Goal: Check status: Check status

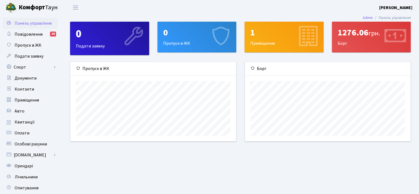
scroll to position [79, 166]
click at [26, 122] on span "Квитанції" at bounding box center [25, 122] width 20 height 6
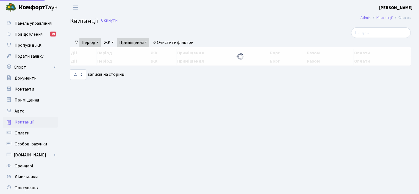
select select "25"
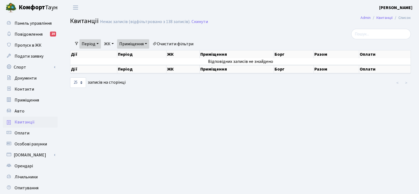
click at [97, 44] on link "Період" at bounding box center [89, 43] width 21 height 9
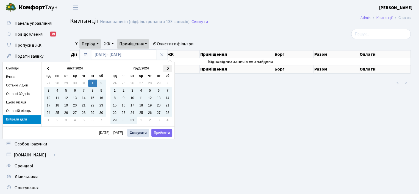
click at [168, 67] on th at bounding box center [167, 68] width 9 height 7
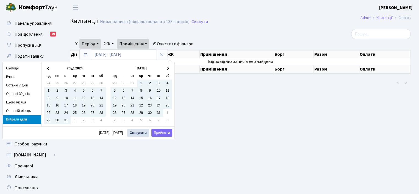
click at [168, 67] on th at bounding box center [167, 68] width 9 height 7
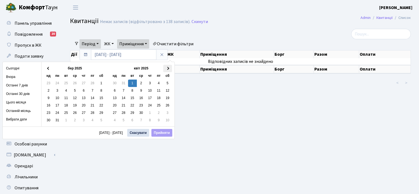
click at [170, 65] on th at bounding box center [167, 68] width 9 height 7
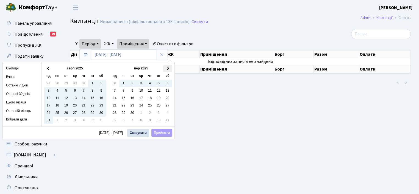
click at [169, 67] on th at bounding box center [167, 68] width 9 height 7
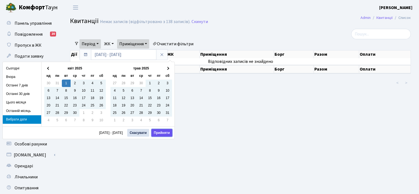
click at [157, 132] on button "Прийняти" at bounding box center [161, 133] width 21 height 8
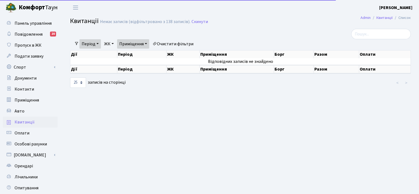
click at [138, 46] on link "Приміщення" at bounding box center [133, 43] width 32 height 9
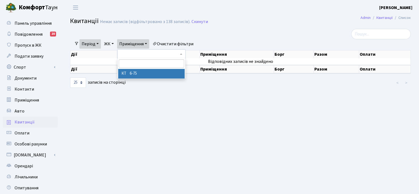
click at [141, 74] on li "КТ 6-75" at bounding box center [151, 74] width 67 height 10
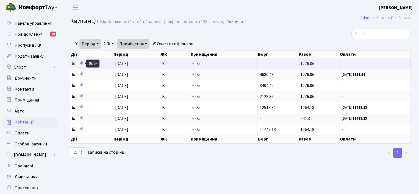
click at [82, 62] on icon at bounding box center [82, 63] width 4 height 4
